Goal: Transaction & Acquisition: Purchase product/service

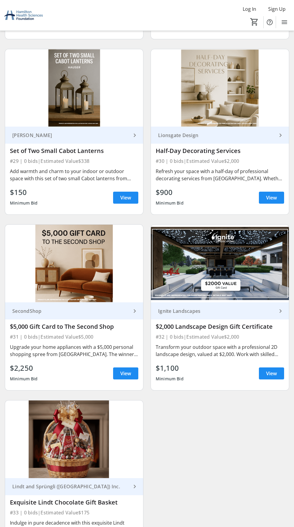
scroll to position [2609, 0]
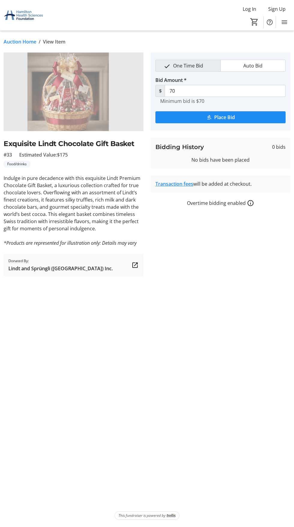
click at [137, 527] on div "Auction Home / View Item fullscreen Exquisite Lindt Chocolate Gift Basket #33 E…" at bounding box center [147, 279] width 294 height 496
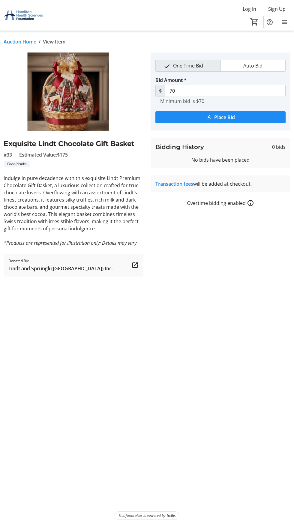
scroll to position [3, 0]
click at [236, 115] on span "submit" at bounding box center [220, 117] width 130 height 14
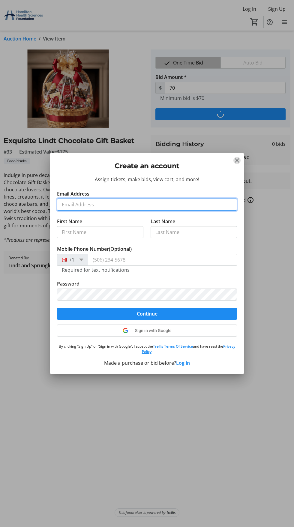
click at [92, 205] on input "Email Address" at bounding box center [147, 205] width 180 height 12
type input "[EMAIL_ADDRESS][DOMAIN_NAME]"
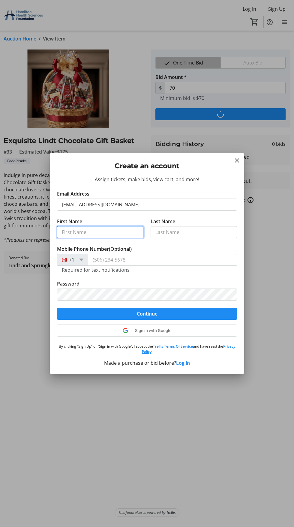
click at [89, 235] on input "First Name" at bounding box center [100, 232] width 86 height 12
type input "[PERSON_NAME]"
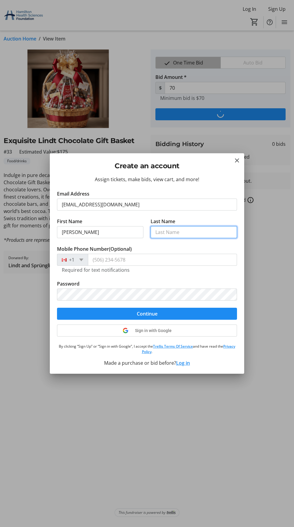
click at [175, 232] on input "Last Name" at bounding box center [194, 232] width 86 height 12
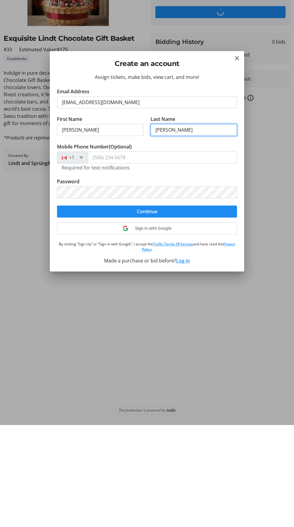
type input "[PERSON_NAME]"
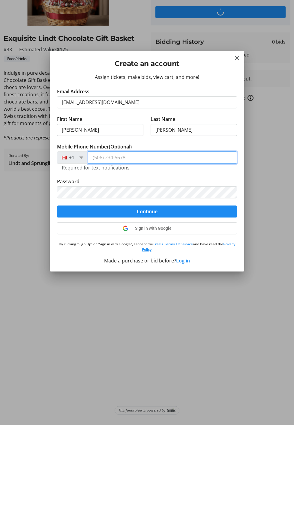
click at [118, 263] on input "Mobile Phone Number (Optional)" at bounding box center [162, 260] width 149 height 12
type input "[PHONE_NUMBER]"
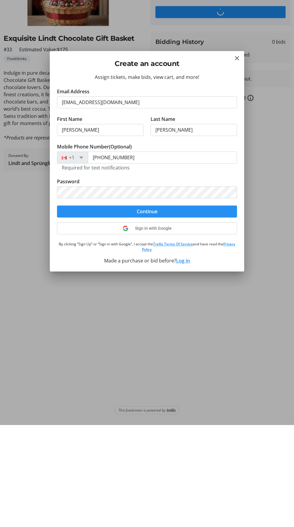
click at [157, 315] on span "submit" at bounding box center [147, 314] width 180 height 14
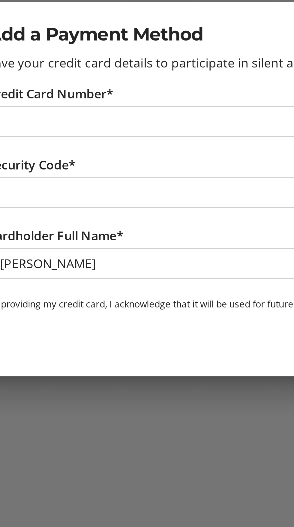
click at [31, 269] on div at bounding box center [75, 265] width 136 height 12
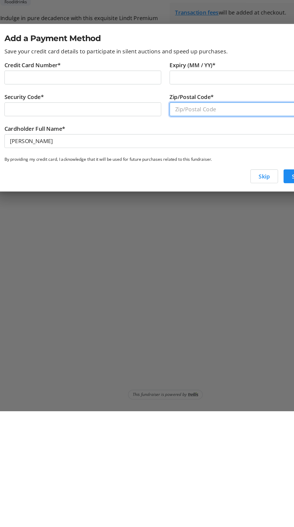
click at [177, 265] on input "Zip/Postal Code*" at bounding box center [219, 265] width 136 height 12
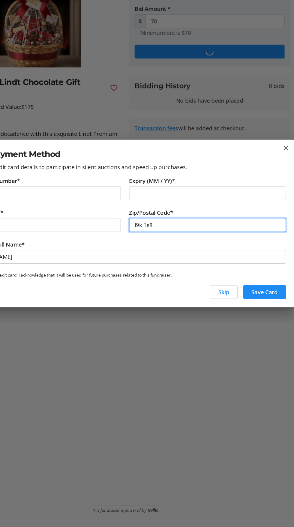
type input "l9k 1e8"
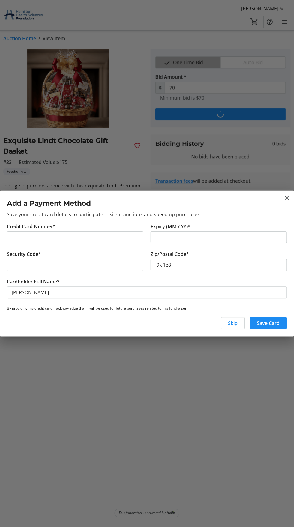
click at [281, 331] on div "Skip Save Card" at bounding box center [147, 326] width 294 height 22
click at [280, 329] on span "button" at bounding box center [268, 323] width 37 height 14
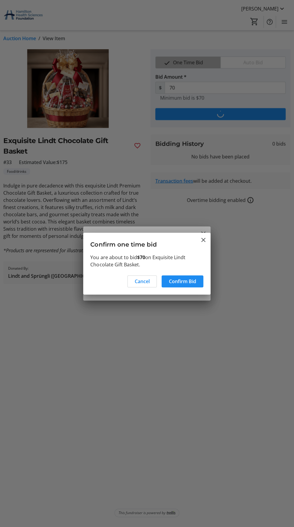
click at [193, 289] on div "Cancel Confirm Bid" at bounding box center [146, 283] width 127 height 23
click at [196, 287] on span at bounding box center [183, 281] width 42 height 14
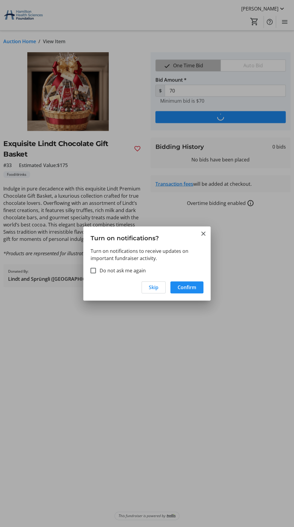
scroll to position [3, 0]
type input "77"
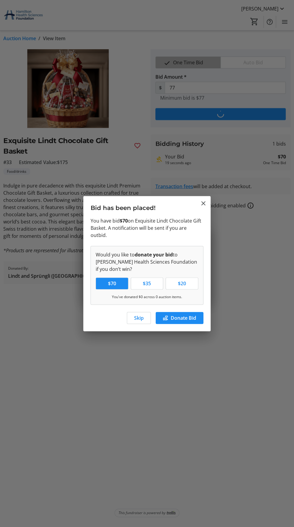
click at [148, 322] on div "Skip Donate Bid" at bounding box center [146, 319] width 127 height 23
click at [207, 207] on mat-icon "Close" at bounding box center [203, 203] width 7 height 7
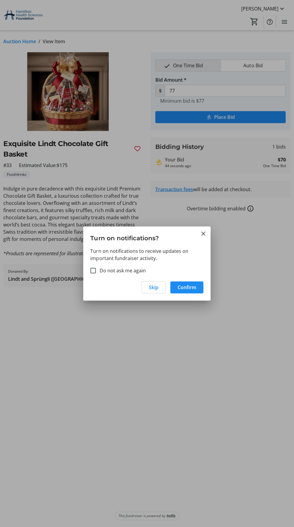
click at [199, 301] on div at bounding box center [147, 263] width 294 height 527
